Goal: Transaction & Acquisition: Purchase product/service

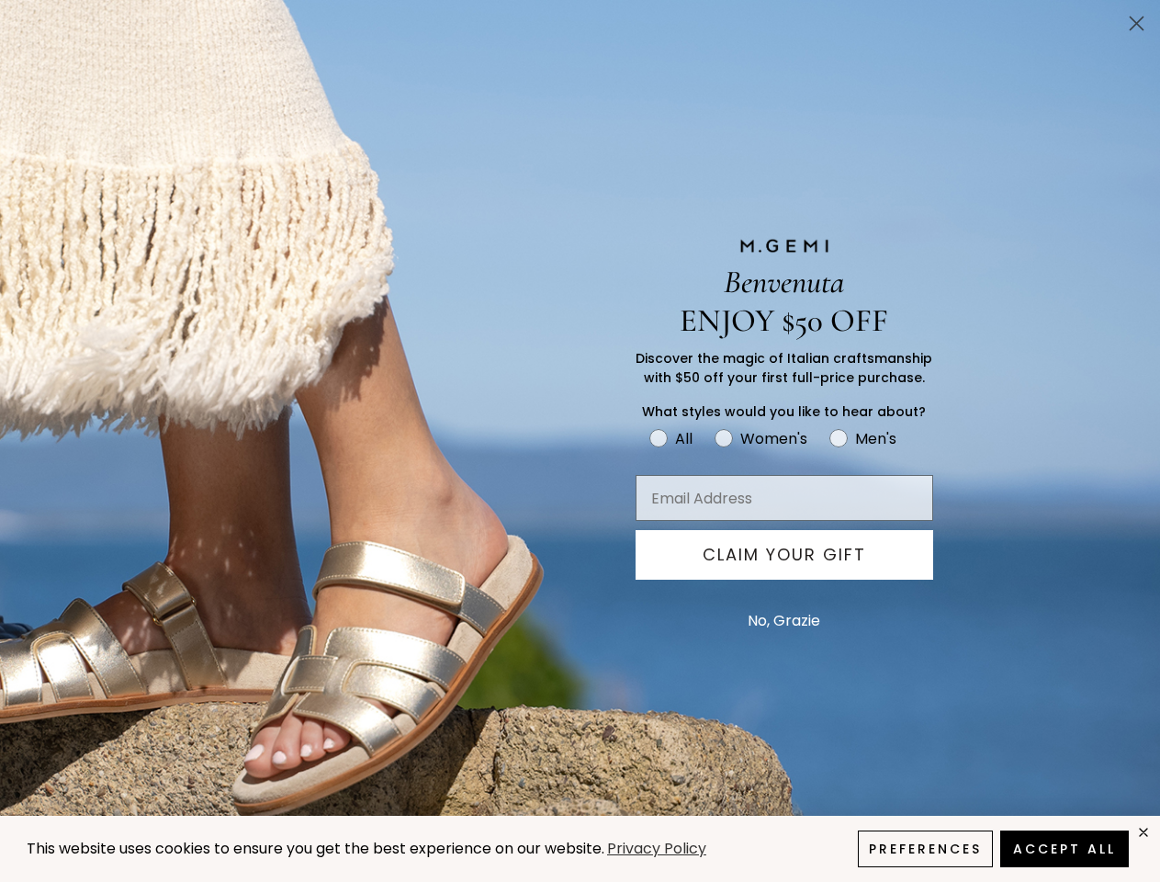
click at [1136, 23] on icon "Close dialog" at bounding box center [1137, 23] width 13 height 13
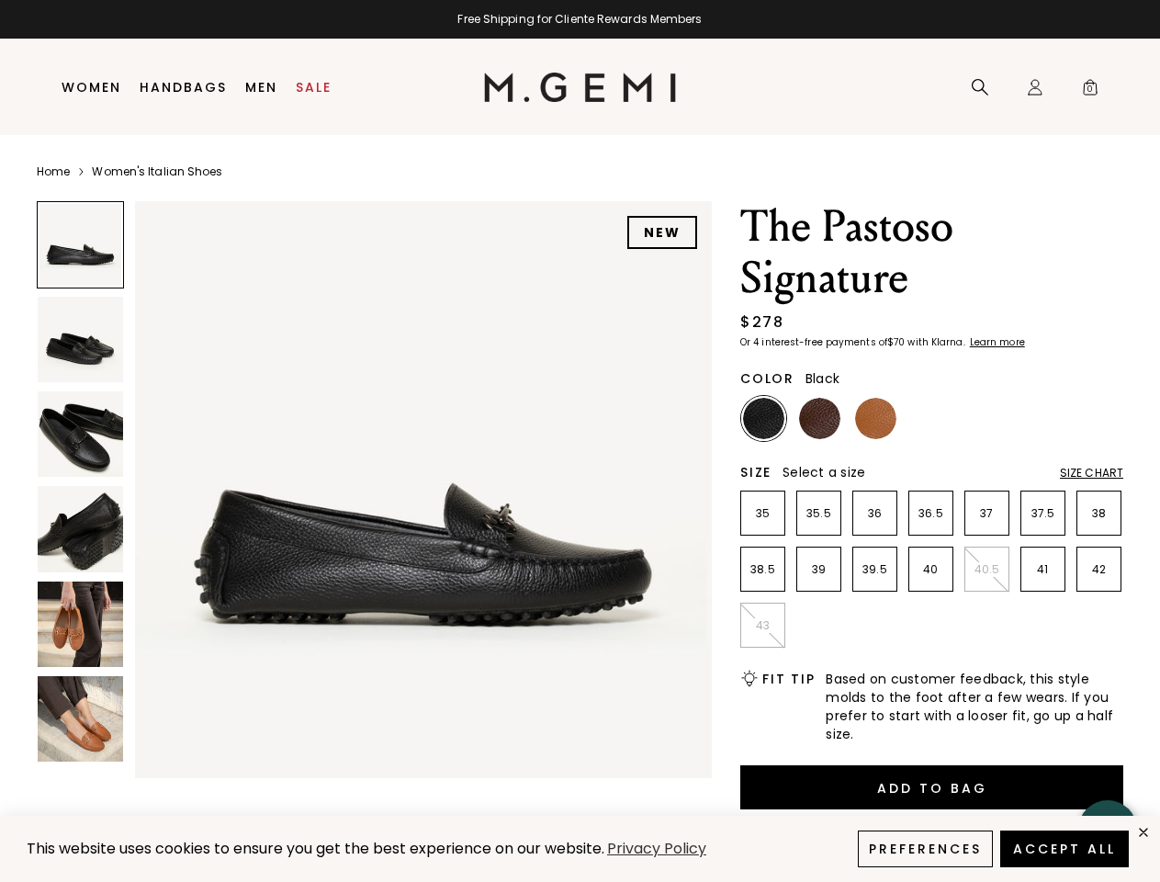
click at [784, 555] on button "CLAIM YOUR GIFT" at bounding box center [785, 555] width 298 height 50
click at [784, 621] on p "43" at bounding box center [762, 625] width 43 height 15
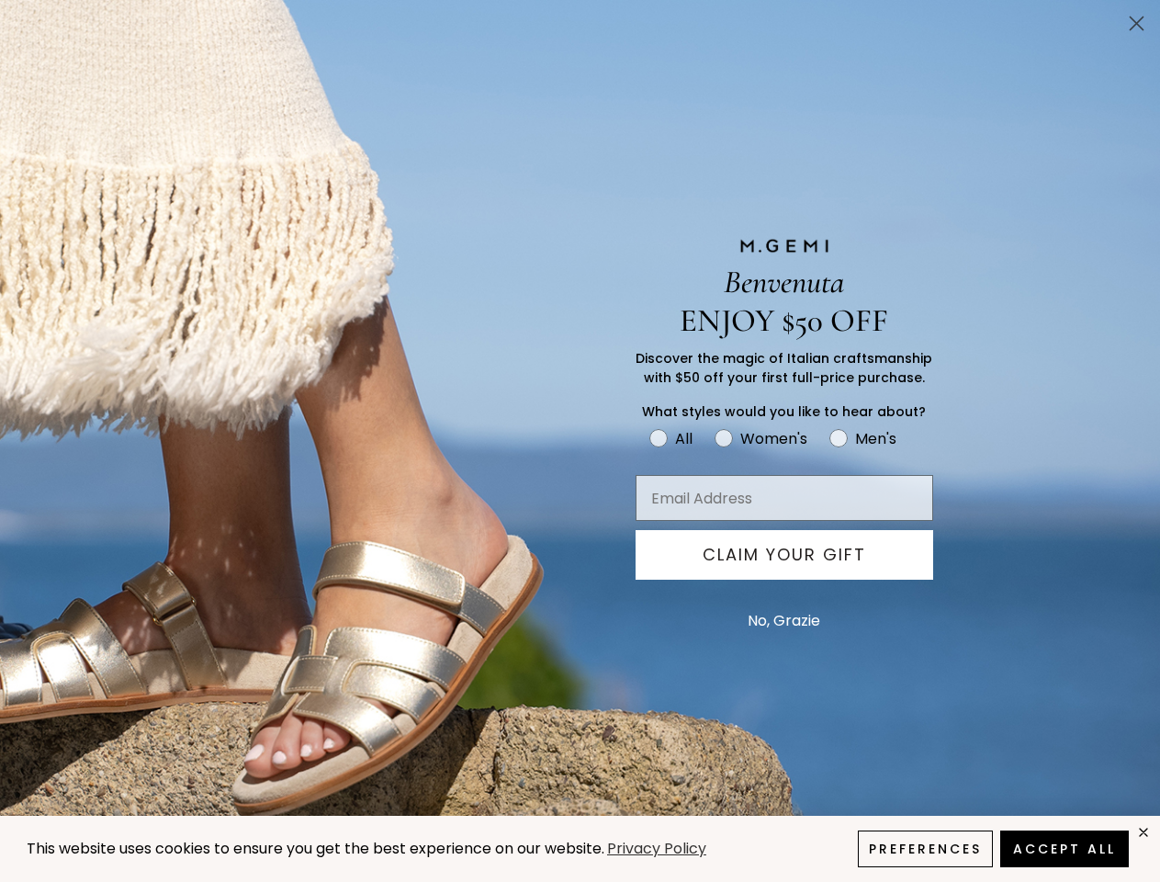
click at [1136, 23] on icon "Close dialog" at bounding box center [1137, 23] width 13 height 13
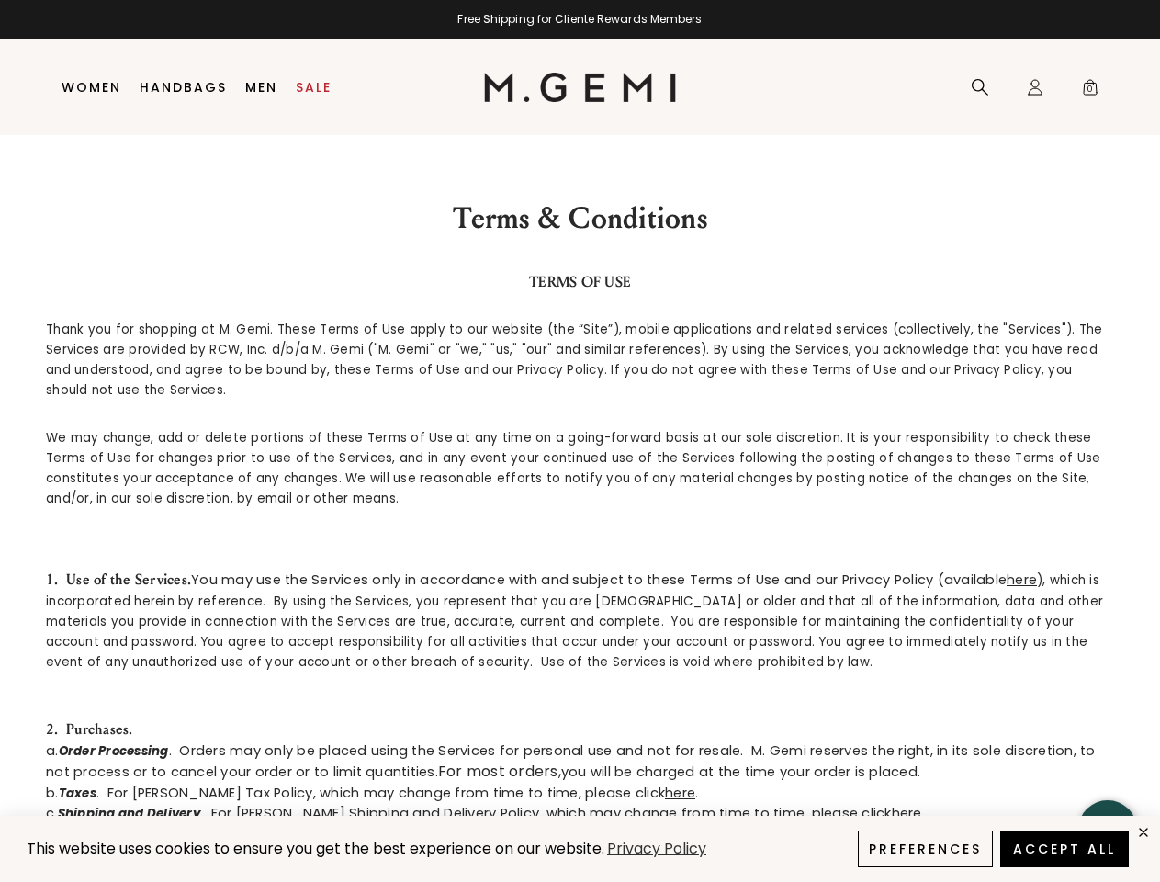
click at [784, 555] on button "CLAIM YOUR GIFT" at bounding box center [785, 555] width 298 height 50
click at [784, 621] on span "), which is incorporated herein by reference. By using the Services, you repres…" at bounding box center [574, 620] width 1057 height 99
